Goal: Information Seeking & Learning: Understand process/instructions

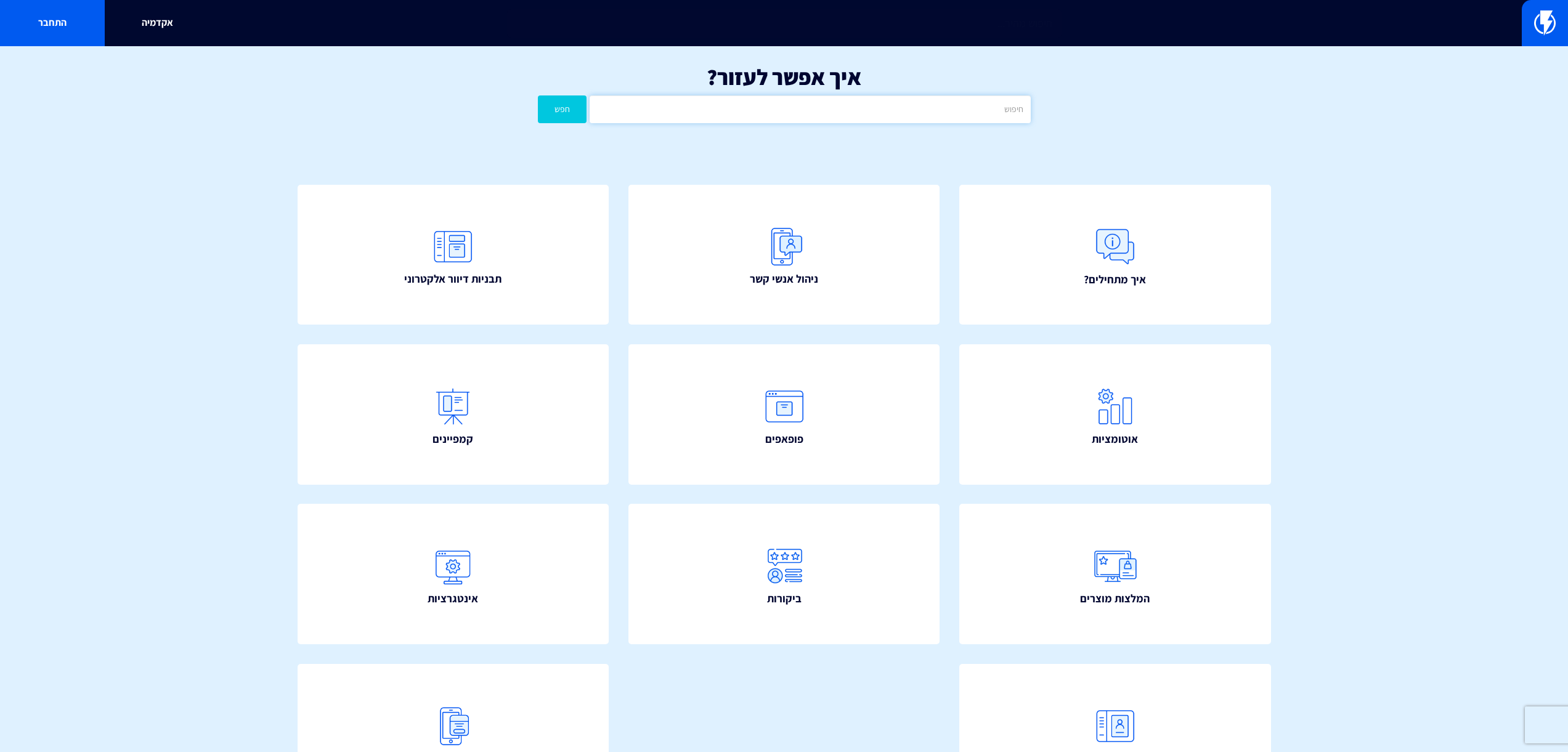
click at [814, 105] on input "text" at bounding box center [810, 109] width 441 height 28
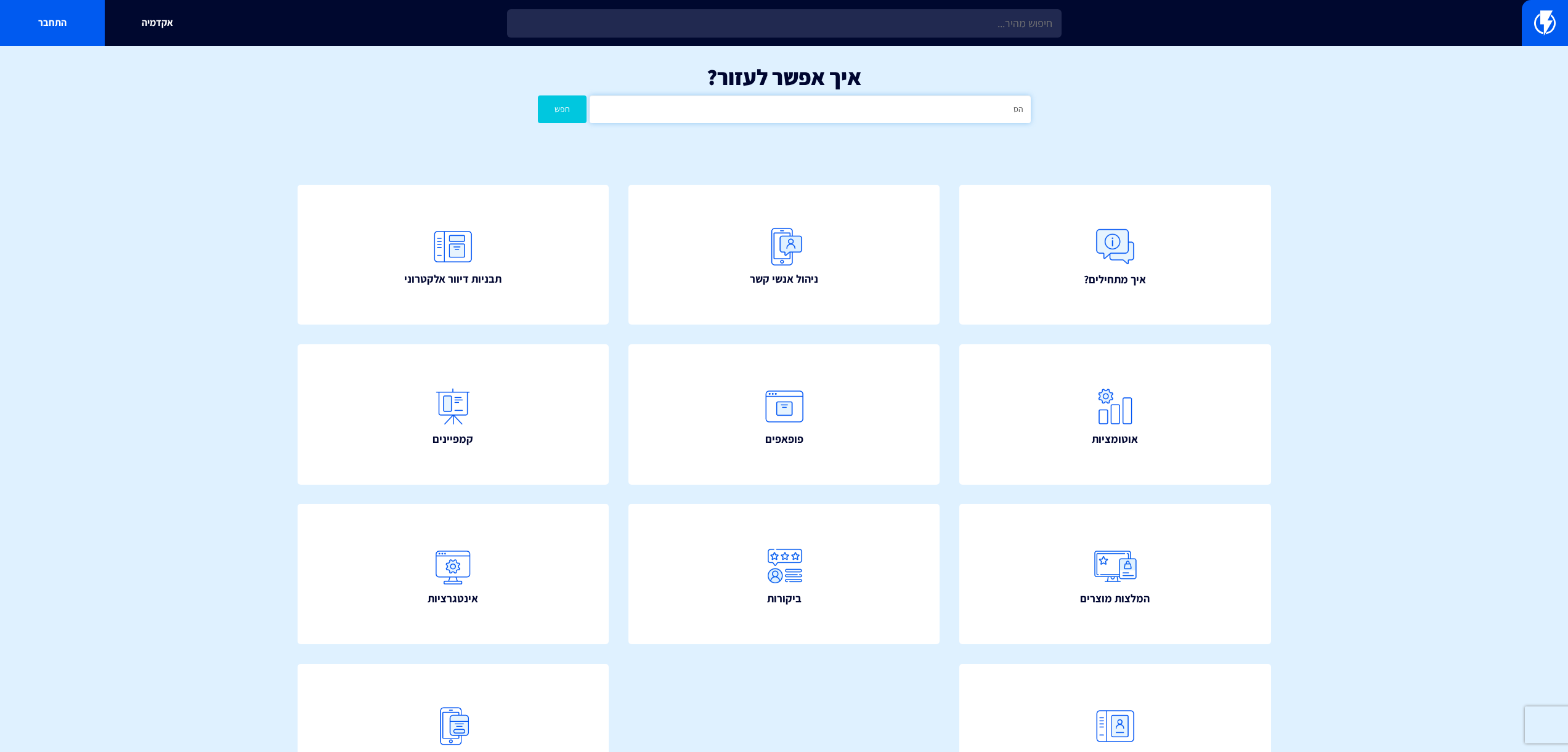
type input "ה"
type input "לינק הסרה"
click at [538, 95] on button "חפש" at bounding box center [563, 109] width 49 height 28
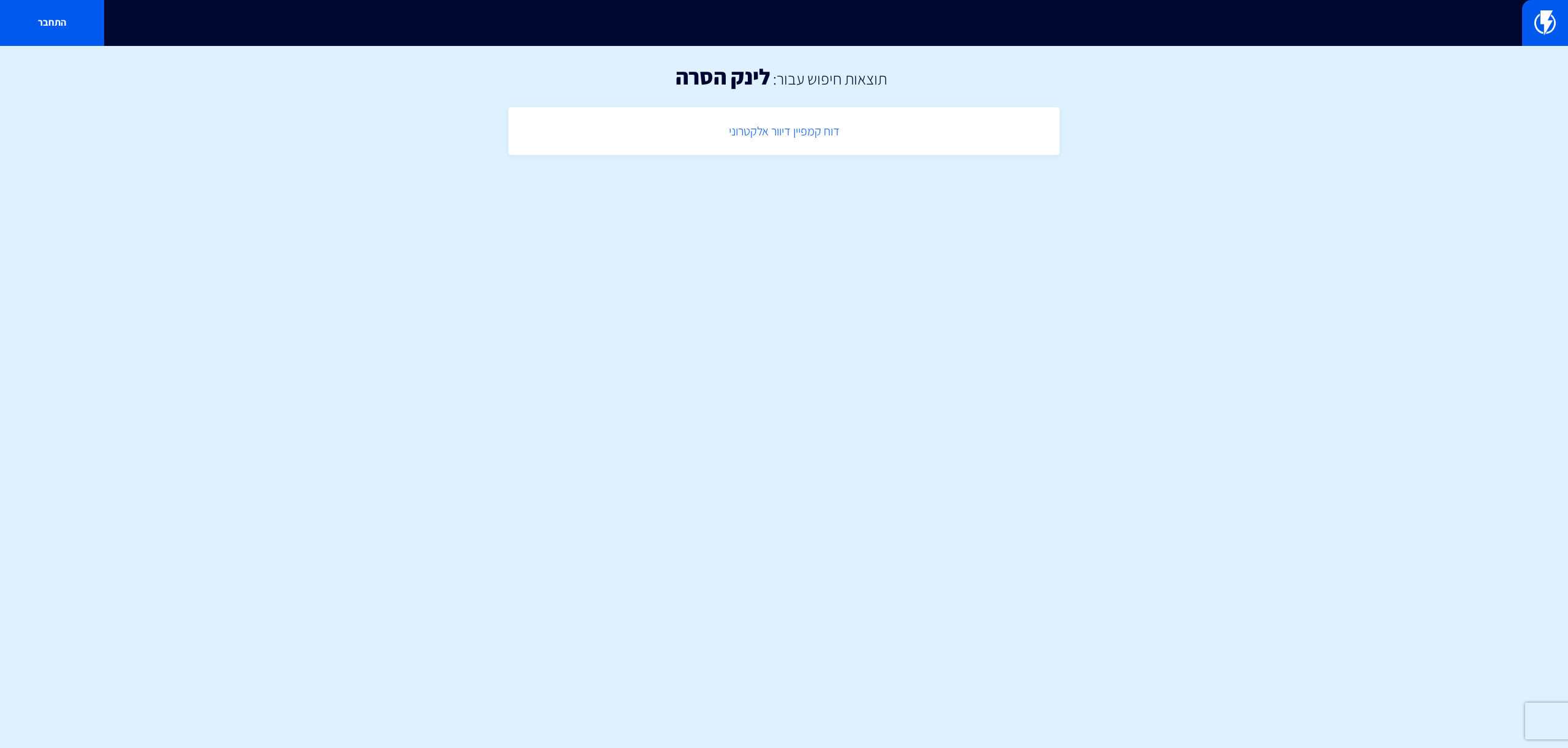
click at [766, 122] on link "דוח קמפיין דיוור אלקטרוני" at bounding box center [784, 131] width 539 height 36
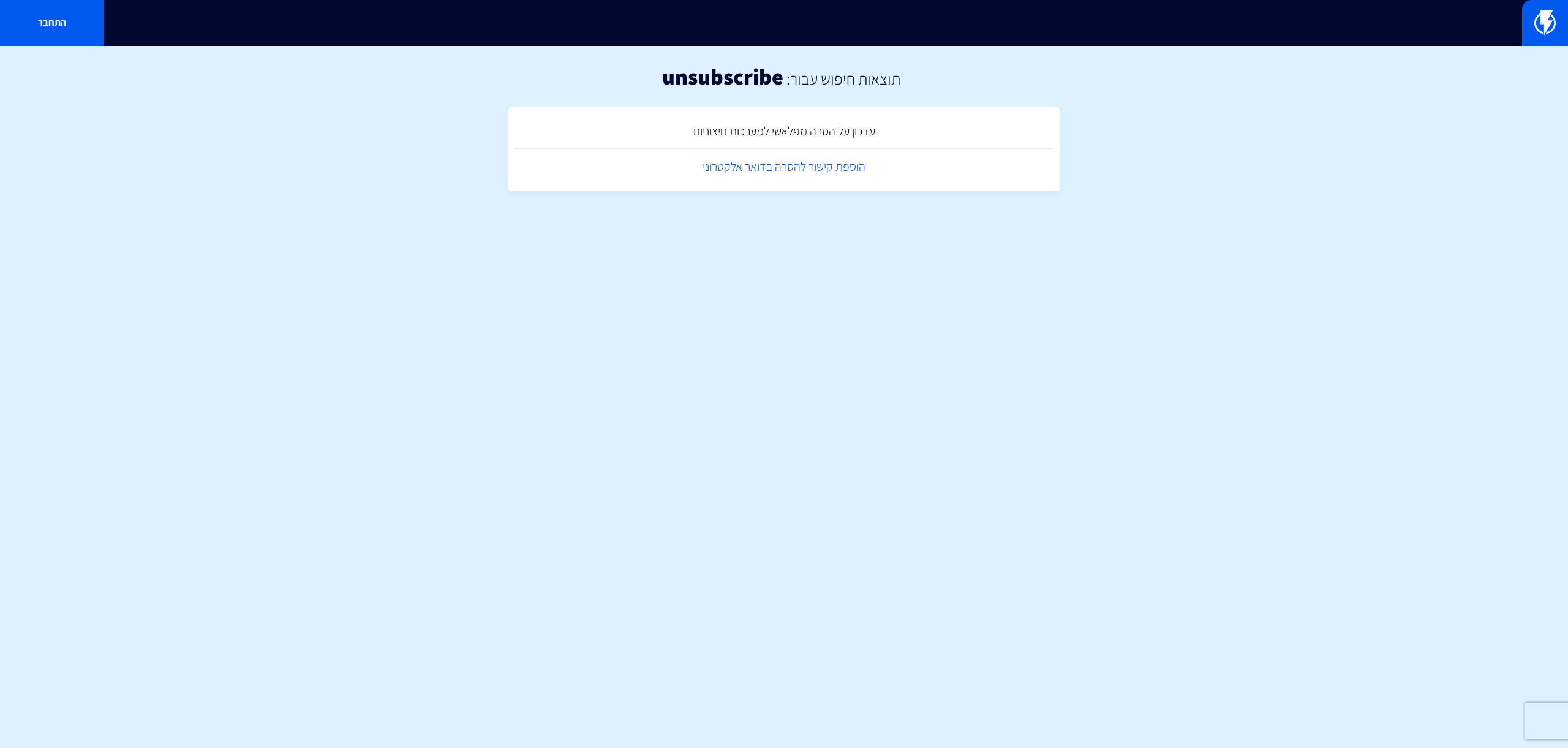
click at [798, 164] on link "הוספת קישור להסרה בדואר אלקטרוני" at bounding box center [784, 167] width 539 height 36
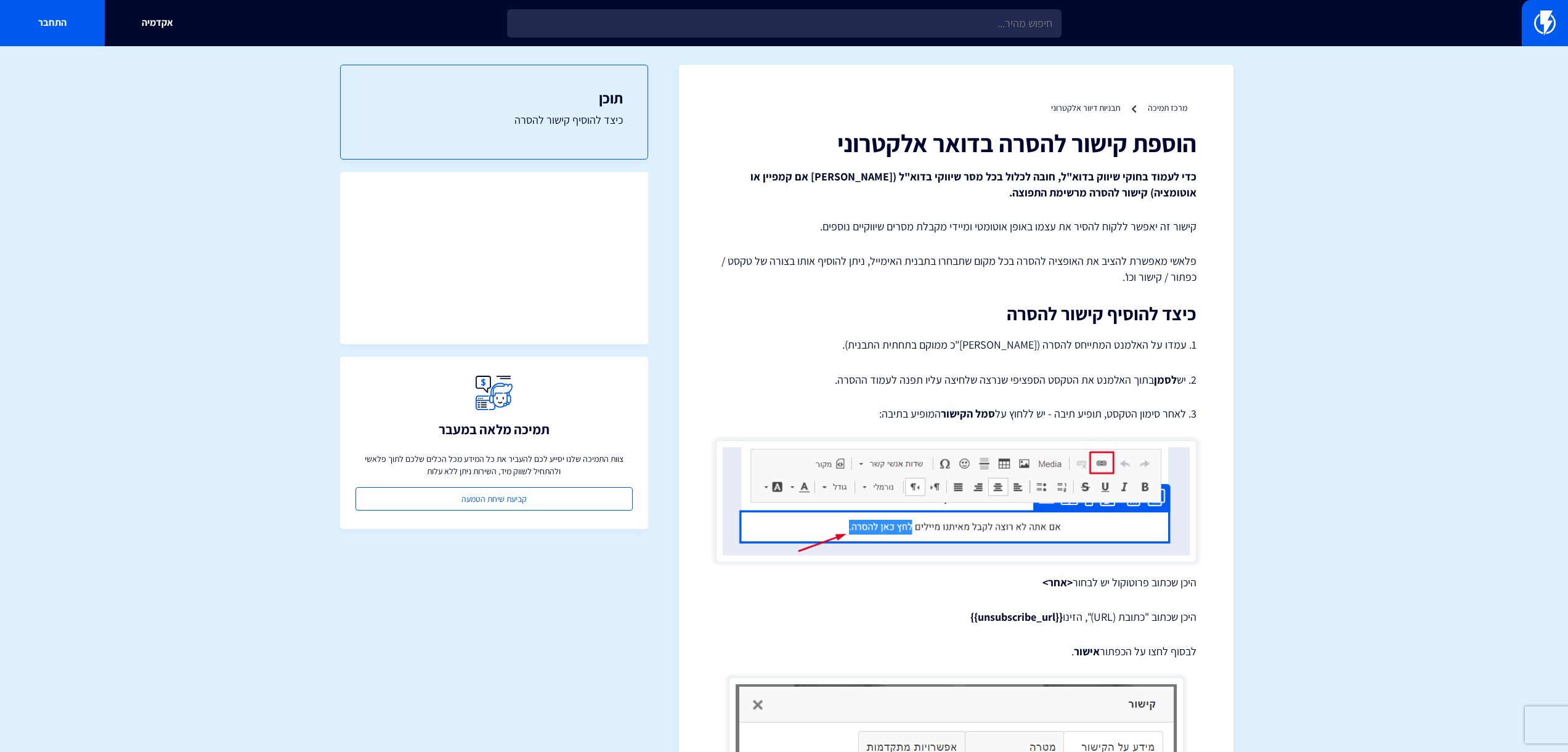
drag, startPoint x: 943, startPoint y: 620, endPoint x: 1059, endPoint y: 616, distance: 116.1
click at [1059, 616] on p "היכן שכתוב "כתובת (URL)", הזינו {{unsubscribe_url}}" at bounding box center [957, 617] width 481 height 16
copy strong "{{unsubscribe_url}}"
